Goal: Task Accomplishment & Management: Manage account settings

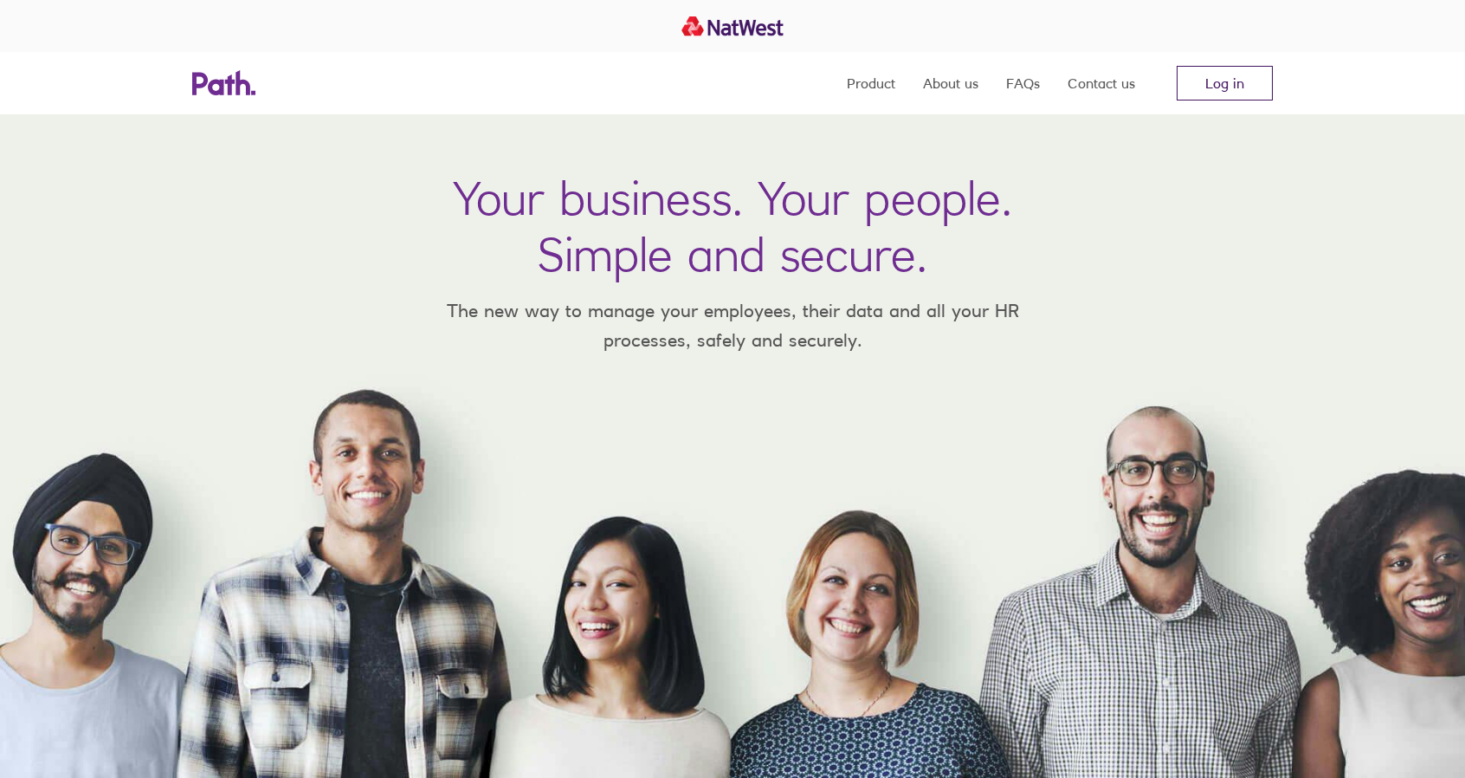
click at [1212, 75] on link "Log in" at bounding box center [1225, 83] width 96 height 35
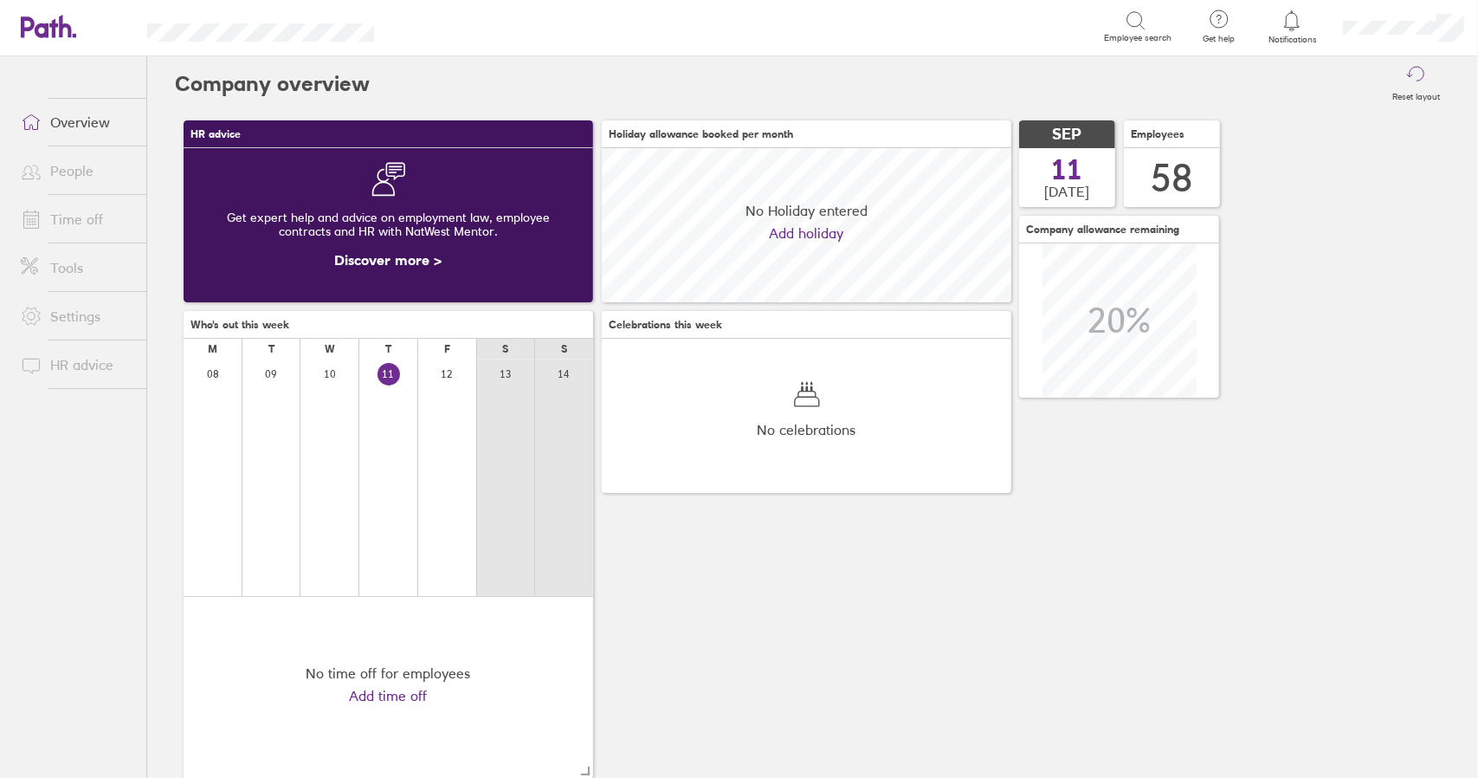
scroll to position [154, 409]
click at [73, 216] on link "Time off" at bounding box center [76, 219] width 139 height 35
